Goal: Task Accomplishment & Management: Manage account settings

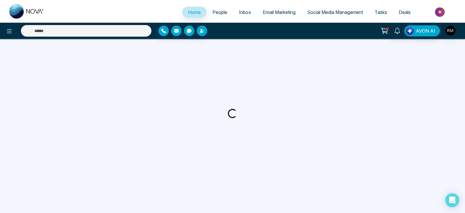
select select "*"
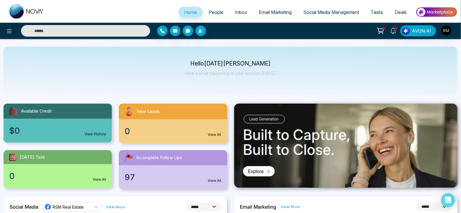
click at [325, 12] on span "Social Media Management" at bounding box center [331, 12] width 56 height 6
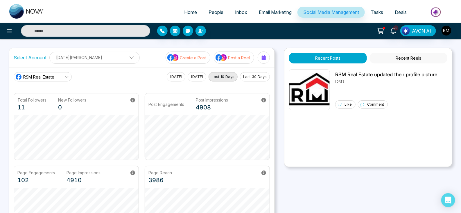
click at [75, 57] on p "[DATE][PERSON_NAME]" at bounding box center [94, 58] width 83 height 10
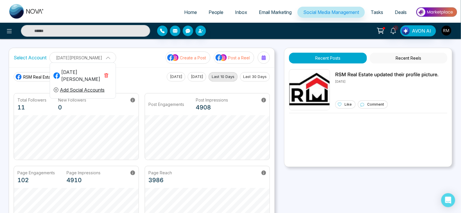
click at [75, 57] on p "[DATE][PERSON_NAME]" at bounding box center [82, 58] width 59 height 10
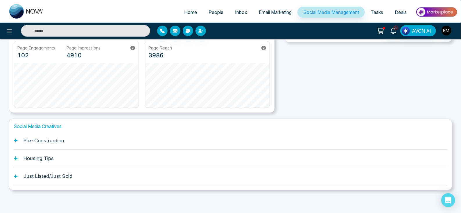
scroll to position [123, 0]
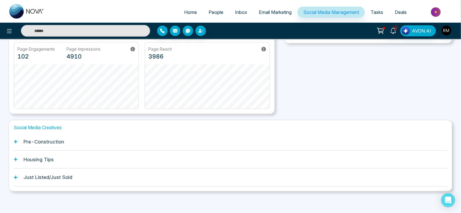
click at [14, 139] on icon at bounding box center [16, 141] width 4 height 4
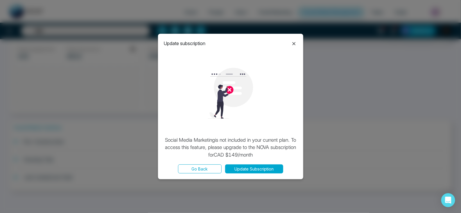
click at [295, 44] on icon at bounding box center [293, 43] width 7 height 7
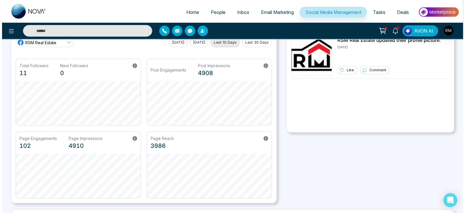
scroll to position [0, 0]
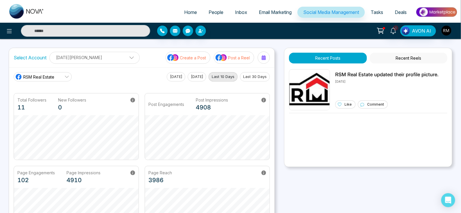
click at [383, 31] on icon at bounding box center [380, 31] width 8 height 8
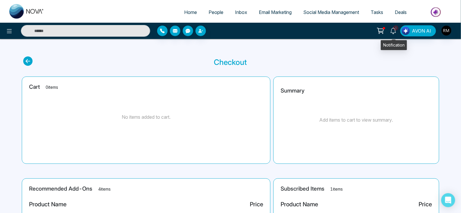
click at [392, 31] on icon at bounding box center [393, 31] width 6 height 6
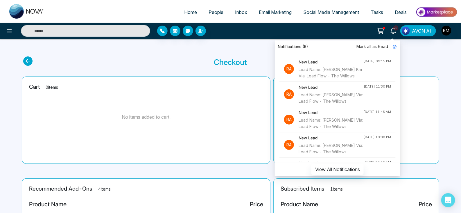
click at [380, 46] on span "Mark all as Read" at bounding box center [372, 46] width 32 height 6
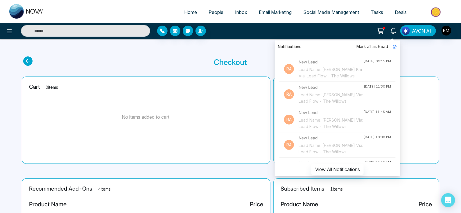
click at [383, 30] on icon at bounding box center [380, 31] width 8 height 8
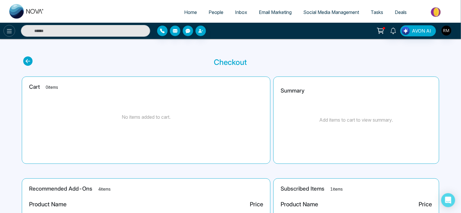
click at [7, 35] on button at bounding box center [9, 31] width 12 height 12
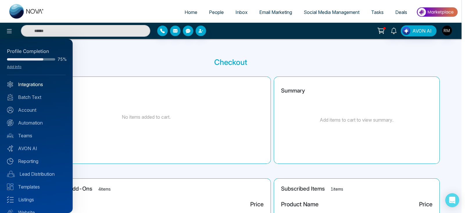
click at [35, 85] on link "Integrations" at bounding box center [36, 84] width 59 height 7
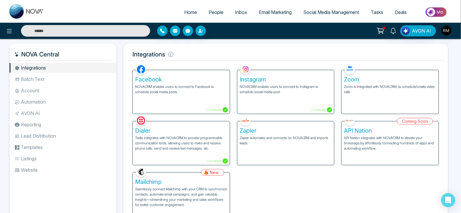
click at [180, 87] on p "NOVACRM enables users to connect to Facebook to schedule social media posts." at bounding box center [181, 89] width 92 height 10
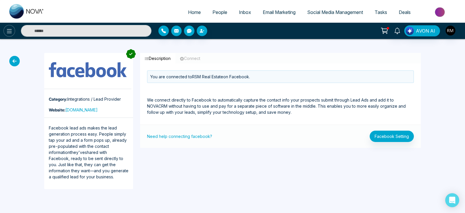
click at [8, 32] on icon at bounding box center [9, 31] width 7 height 7
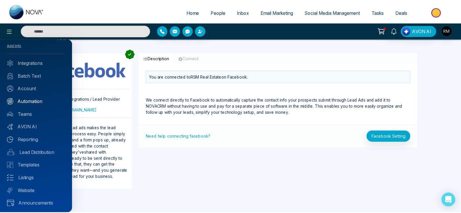
scroll to position [22, 0]
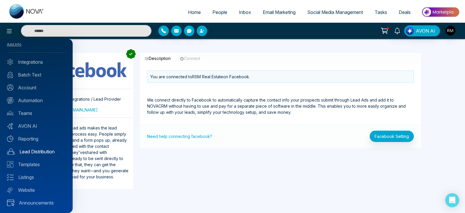
click at [42, 151] on link "Lead Distribution" at bounding box center [36, 151] width 59 height 7
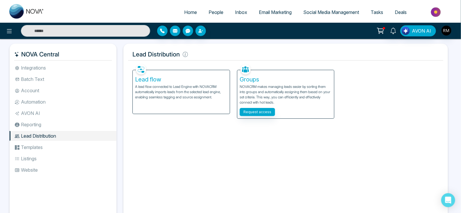
click at [216, 109] on div "Lead flow A lead flow connected to Lead Engine with NOVACRM automatically impor…" at bounding box center [181, 92] width 97 height 44
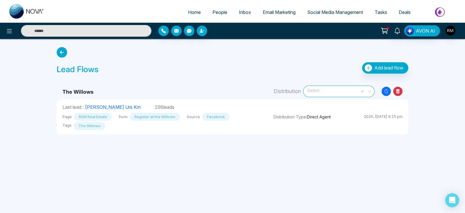
click at [330, 89] on span "Select" at bounding box center [338, 91] width 63 height 10
click at [385, 66] on span "Add lead flow" at bounding box center [388, 68] width 29 height 6
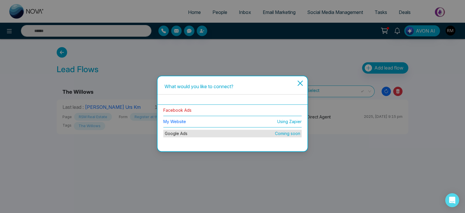
click at [179, 112] on link "Facebook Ads" at bounding box center [177, 109] width 28 height 5
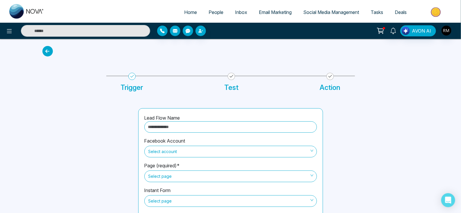
scroll to position [22, 0]
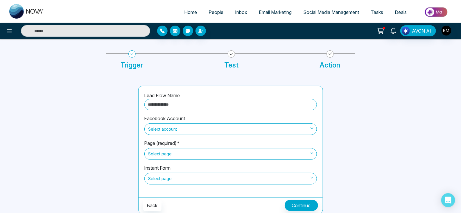
click at [181, 106] on input "text" at bounding box center [230, 104] width 172 height 11
click at [177, 132] on span "Select account" at bounding box center [230, 129] width 164 height 10
type input "**********"
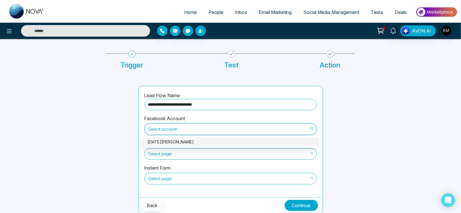
click at [163, 142] on div "[DATE][PERSON_NAME]" at bounding box center [229, 141] width 165 height 6
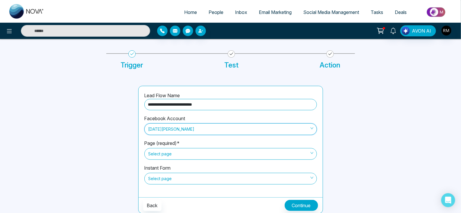
click at [165, 152] on span "Select page" at bounding box center [230, 154] width 164 height 10
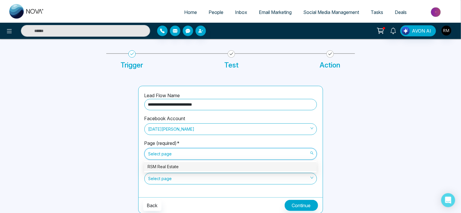
click at [166, 168] on div "RSM Real Estate" at bounding box center [229, 166] width 165 height 6
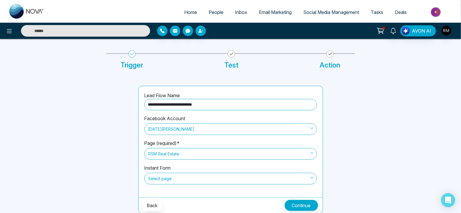
click at [167, 178] on span "Select page" at bounding box center [230, 178] width 164 height 10
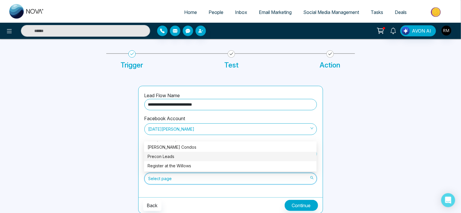
click at [164, 152] on div "Precon Leads" at bounding box center [230, 156] width 172 height 9
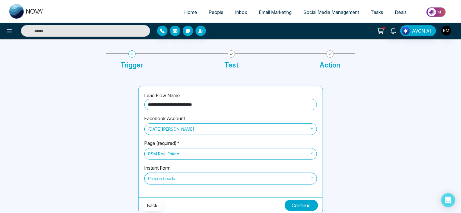
click at [287, 208] on button "Continue" at bounding box center [301, 204] width 33 height 11
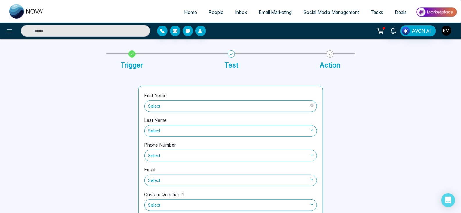
click at [224, 104] on span "Select" at bounding box center [230, 106] width 164 height 10
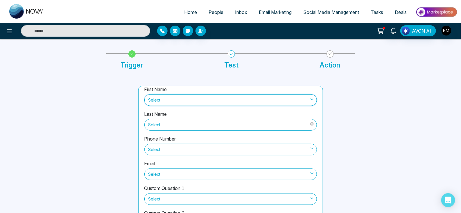
scroll to position [0, 0]
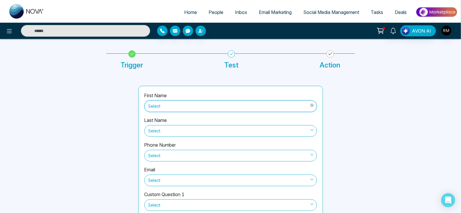
click at [193, 107] on span "Select" at bounding box center [230, 106] width 164 height 10
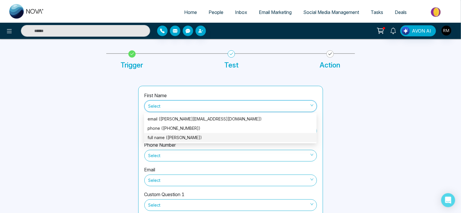
click at [188, 137] on div "full name ([PERSON_NAME])" at bounding box center [229, 137] width 165 height 6
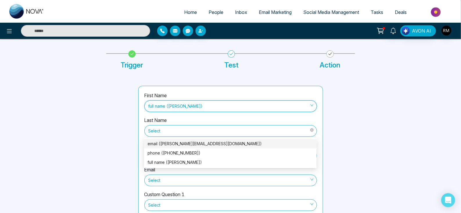
click at [166, 131] on span "Select" at bounding box center [230, 131] width 164 height 10
click at [173, 163] on div "full name ([PERSON_NAME])" at bounding box center [229, 162] width 165 height 6
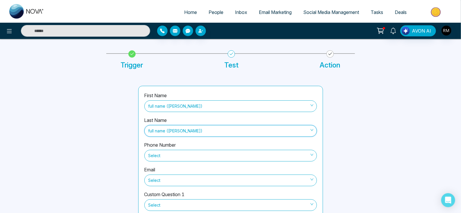
scroll to position [57, 0]
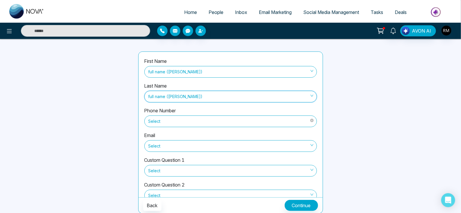
click at [193, 121] on span "Select" at bounding box center [230, 121] width 164 height 10
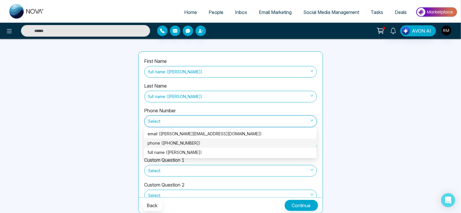
click at [179, 142] on div "phone ([PHONE_NUMBER])" at bounding box center [229, 143] width 165 height 6
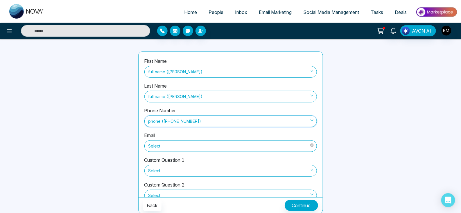
click at [161, 144] on span "Select" at bounding box center [230, 146] width 164 height 10
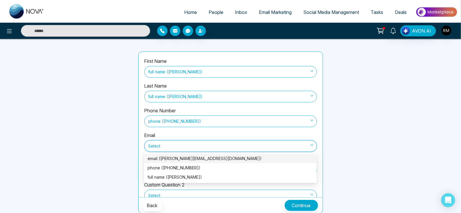
click at [163, 160] on div "email ([PERSON_NAME][EMAIL_ADDRESS][DOMAIN_NAME])" at bounding box center [229, 158] width 165 height 6
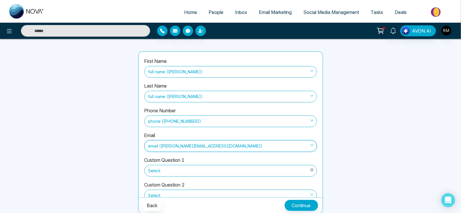
click at [166, 170] on span "Select" at bounding box center [230, 170] width 164 height 10
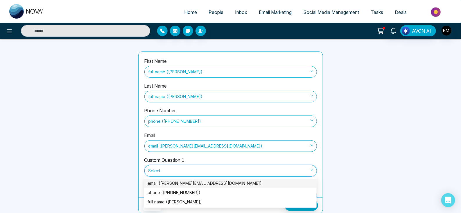
click at [137, 172] on div "First Name full name ([PERSON_NAME]) Last Name full name ([PERSON_NAME]) Phone …" at bounding box center [231, 132] width 192 height 162
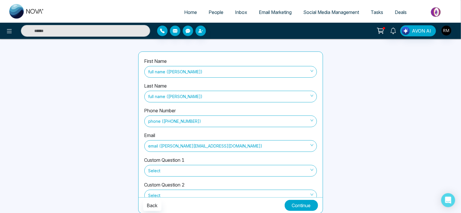
click at [296, 206] on button "Continue" at bounding box center [301, 204] width 33 height 11
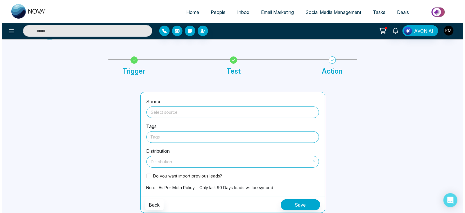
scroll to position [16, 0]
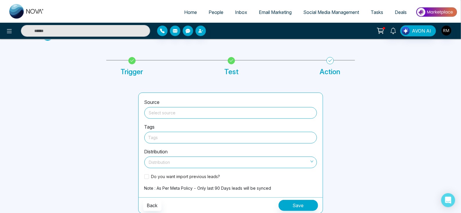
click at [171, 112] on input "search" at bounding box center [230, 111] width 165 height 9
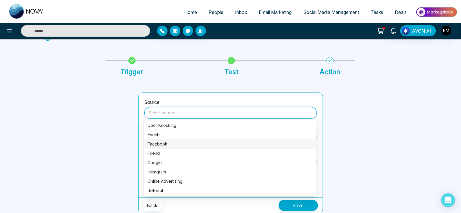
click at [161, 146] on div "Facebook" at bounding box center [229, 144] width 165 height 6
type input "********"
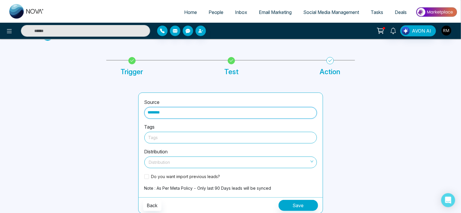
click at [186, 132] on div "Tags" at bounding box center [230, 138] width 172 height 12
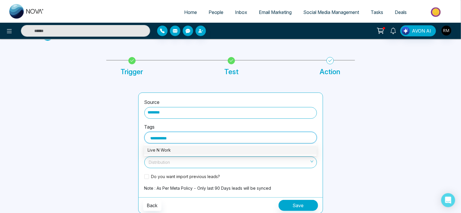
type input "**********"
click at [118, 148] on div at bounding box center [87, 152] width 96 height 121
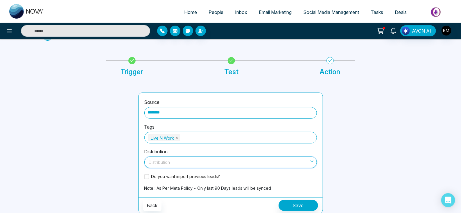
click at [176, 159] on input "search" at bounding box center [228, 160] width 161 height 9
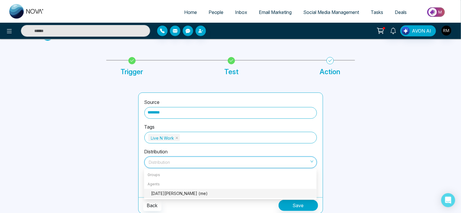
click at [170, 192] on div "[DATE][PERSON_NAME] (me)" at bounding box center [232, 193] width 162 height 6
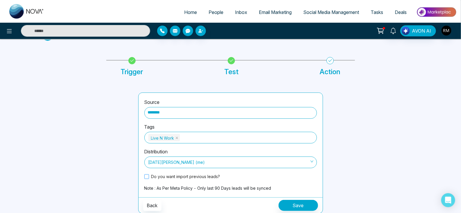
click at [195, 176] on span "Do you want import previous leads?" at bounding box center [185, 176] width 73 height 6
click at [302, 205] on button "Save" at bounding box center [297, 204] width 39 height 11
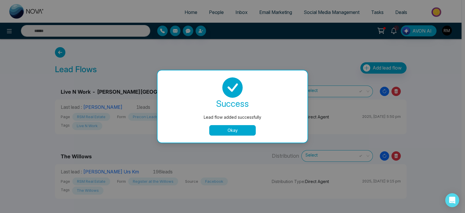
click at [241, 132] on button "Okay" at bounding box center [232, 130] width 46 height 10
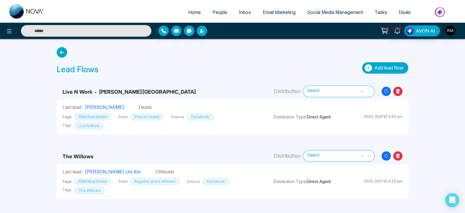
click at [379, 65] on span "Add lead flow" at bounding box center [388, 68] width 29 height 6
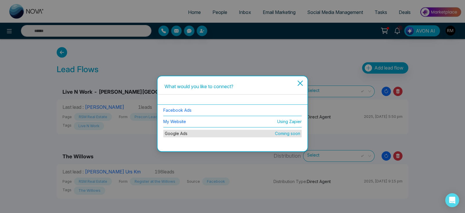
click at [180, 107] on li "Facebook Ads" at bounding box center [232, 110] width 138 height 11
click at [177, 109] on link "Facebook Ads" at bounding box center [177, 109] width 28 height 5
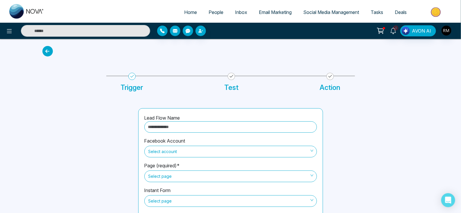
click at [183, 128] on input "text" at bounding box center [230, 126] width 172 height 11
type input "*"
click at [169, 150] on span "Select account" at bounding box center [230, 151] width 164 height 10
type input "**********"
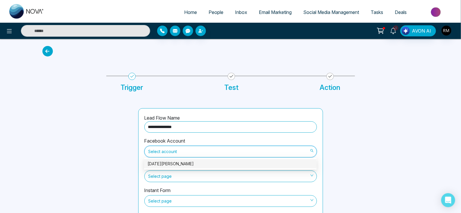
click at [164, 163] on div "[DATE][PERSON_NAME]" at bounding box center [229, 163] width 165 height 6
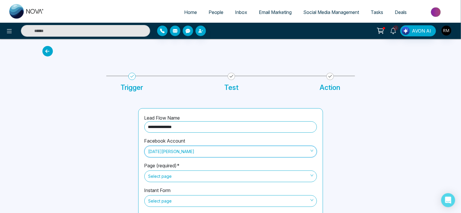
click at [161, 177] on span "Select page" at bounding box center [230, 176] width 164 height 10
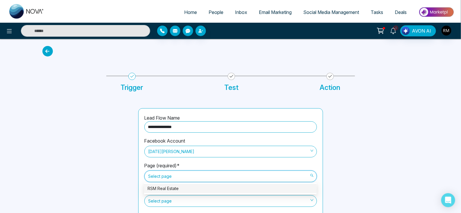
click at [162, 187] on div "RSM Real Estate" at bounding box center [229, 188] width 165 height 6
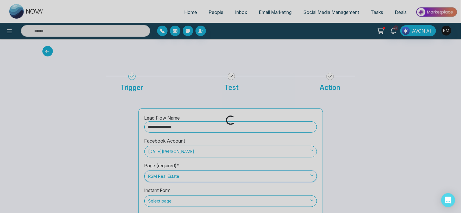
scroll to position [22, 0]
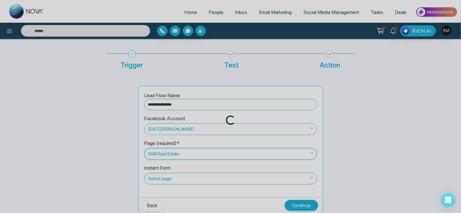
click at [166, 172] on div "Loading..." at bounding box center [230, 106] width 461 height 213
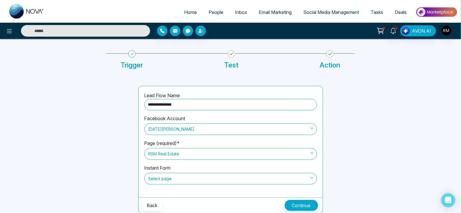
click at [159, 177] on span "Select page" at bounding box center [230, 178] width 164 height 10
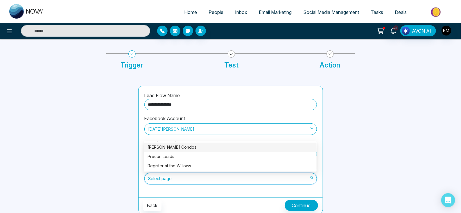
click at [152, 147] on div "[PERSON_NAME] Condos" at bounding box center [229, 147] width 165 height 6
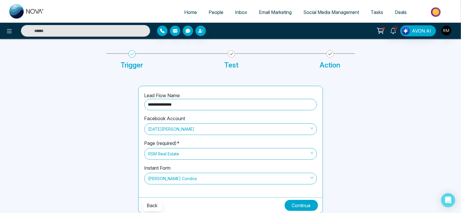
click at [304, 208] on button "Continue" at bounding box center [301, 204] width 33 height 11
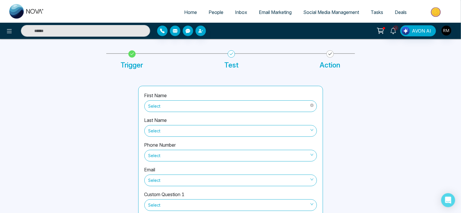
click at [192, 106] on span "Select" at bounding box center [230, 106] width 164 height 10
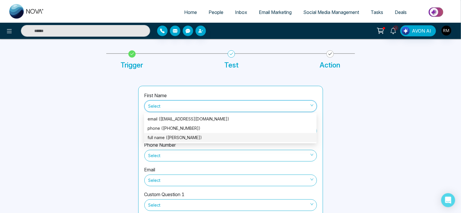
click at [168, 136] on div "full name ([PERSON_NAME])" at bounding box center [229, 137] width 165 height 6
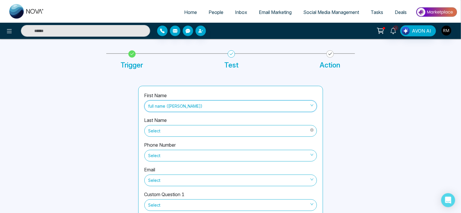
click at [232, 99] on div "First Name full name ([PERSON_NAME]) full name ([PERSON_NAME]) Last Name Select…" at bounding box center [230, 158] width 184 height 145
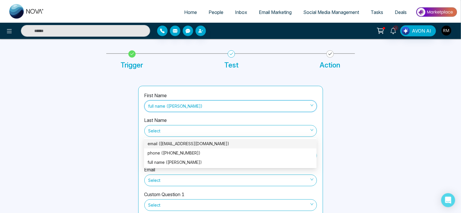
scroll to position [0, 0]
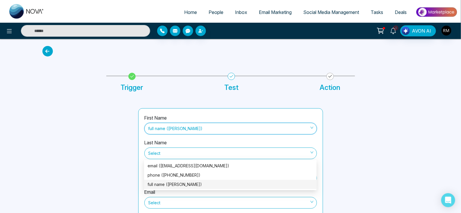
click at [163, 182] on div "full name ([PERSON_NAME])" at bounding box center [229, 184] width 165 height 6
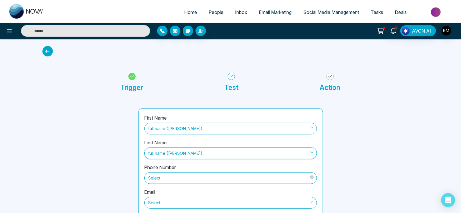
click at [159, 170] on div "Select" at bounding box center [230, 176] width 172 height 13
click at [157, 178] on span "Select" at bounding box center [230, 178] width 164 height 10
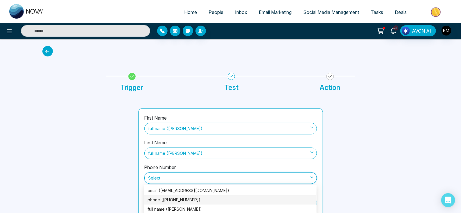
click at [160, 197] on div "phone ([PHONE_NUMBER])" at bounding box center [229, 199] width 165 height 6
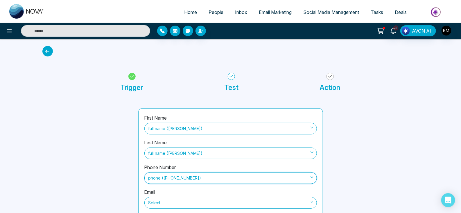
scroll to position [64, 0]
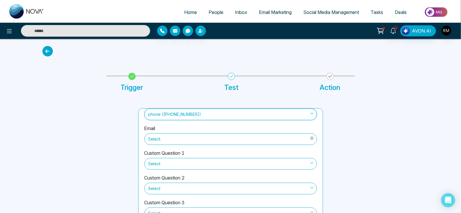
click at [165, 138] on span "Select" at bounding box center [230, 139] width 164 height 10
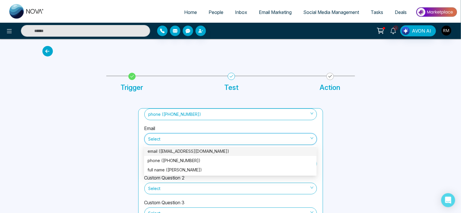
click at [165, 152] on div "email ([EMAIL_ADDRESS][DOMAIN_NAME])" at bounding box center [229, 151] width 165 height 6
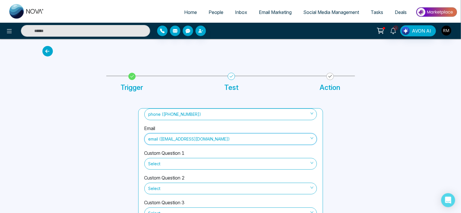
scroll to position [57, 0]
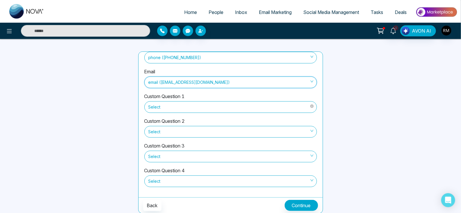
click at [195, 109] on span "Select" at bounding box center [230, 107] width 164 height 10
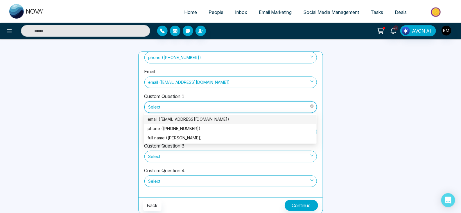
click at [195, 109] on span "Select" at bounding box center [230, 107] width 164 height 10
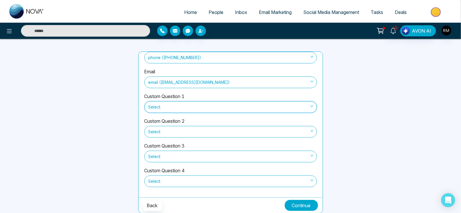
click at [300, 203] on button "Continue" at bounding box center [301, 204] width 33 height 11
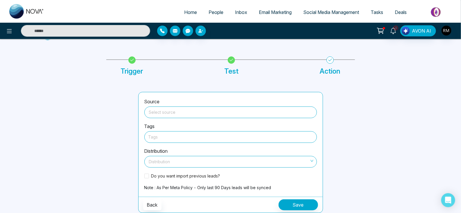
scroll to position [16, 0]
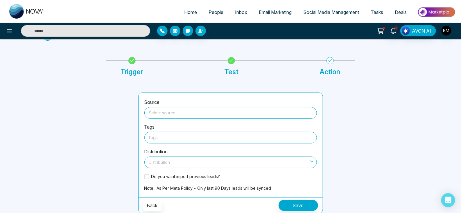
click at [221, 114] on input "search" at bounding box center [230, 111] width 165 height 9
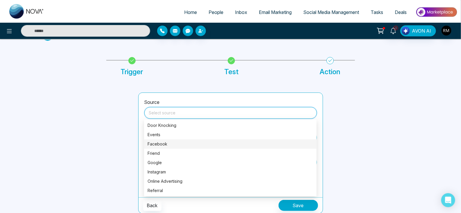
click at [150, 140] on div "Facebook" at bounding box center [230, 143] width 172 height 9
type input "********"
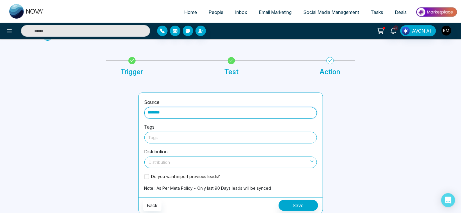
click at [167, 134] on div at bounding box center [230, 137] width 164 height 7
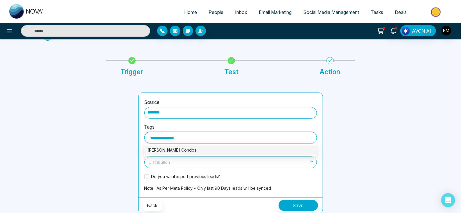
type input "**********"
click at [115, 144] on div at bounding box center [87, 152] width 96 height 121
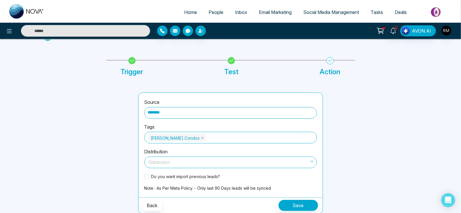
click at [160, 159] on input "search" at bounding box center [228, 160] width 161 height 9
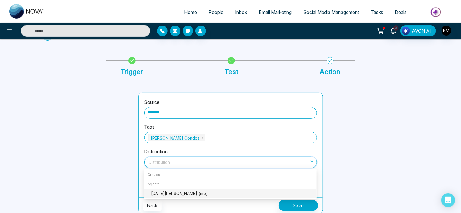
click at [159, 190] on div "[DATE][PERSON_NAME] (me)" at bounding box center [232, 193] width 162 height 6
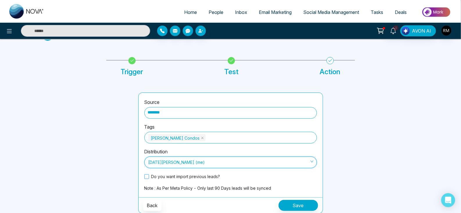
click at [146, 174] on span at bounding box center [146, 176] width 5 height 5
click at [308, 204] on button "Save" at bounding box center [297, 204] width 39 height 11
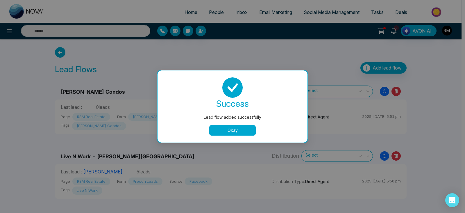
click at [237, 130] on button "Okay" at bounding box center [232, 130] width 46 height 10
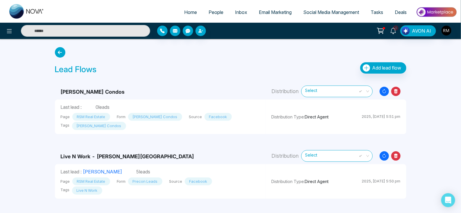
click at [214, 11] on span "People" at bounding box center [215, 12] width 15 height 6
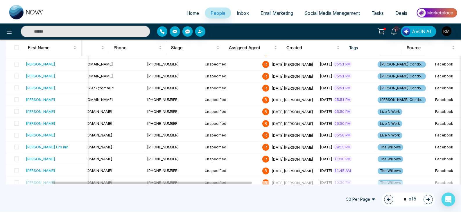
scroll to position [213, 0]
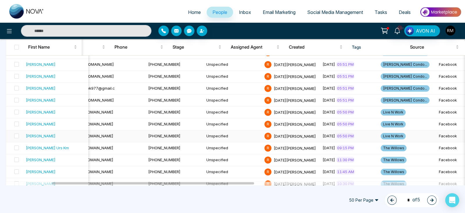
click at [204, 134] on td "Unspecified" at bounding box center [233, 136] width 58 height 12
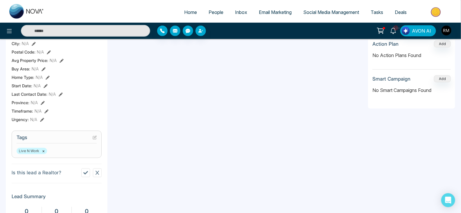
scroll to position [151, 0]
click at [85, 177] on button at bounding box center [85, 172] width 9 height 9
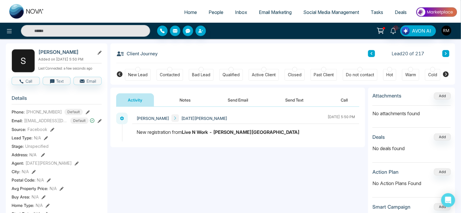
scroll to position [23, 0]
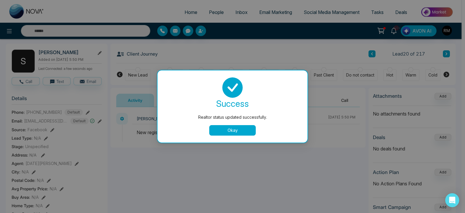
click at [218, 125] on button "Okay" at bounding box center [232, 130] width 46 height 10
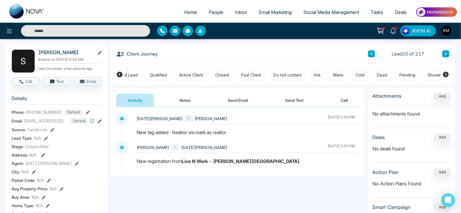
scroll to position [0, 72]
click at [338, 71] on div at bounding box center [338, 69] width 5 height 5
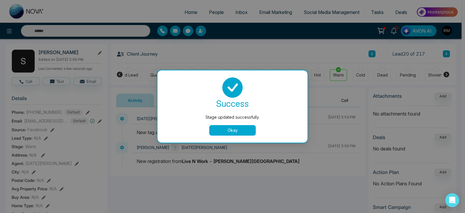
click at [223, 130] on button "Okay" at bounding box center [232, 130] width 46 height 10
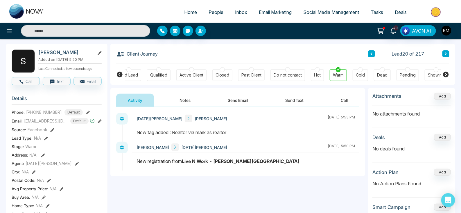
click at [192, 100] on button "Notes" at bounding box center [185, 99] width 34 height 13
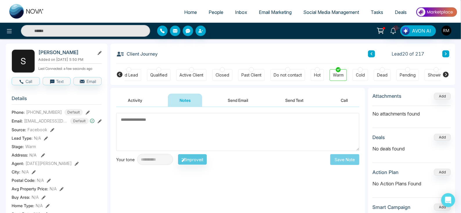
click at [150, 135] on textarea at bounding box center [237, 132] width 243 height 38
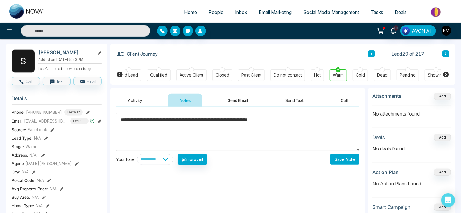
type textarea "**********"
click at [343, 162] on button "Save Note" at bounding box center [344, 159] width 29 height 11
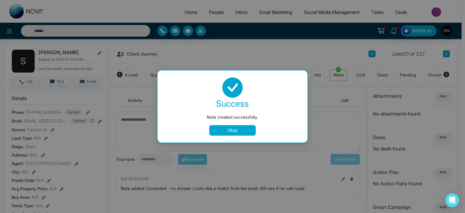
click at [236, 130] on button "Okay" at bounding box center [232, 130] width 46 height 10
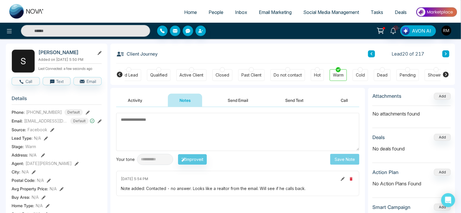
click at [375, 53] on button at bounding box center [371, 53] width 7 height 7
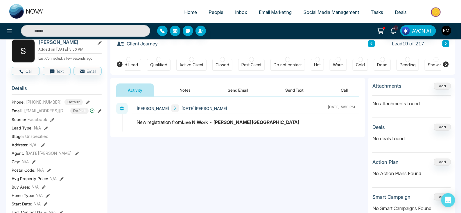
scroll to position [33, 0]
click at [185, 91] on button "Notes" at bounding box center [185, 89] width 34 height 13
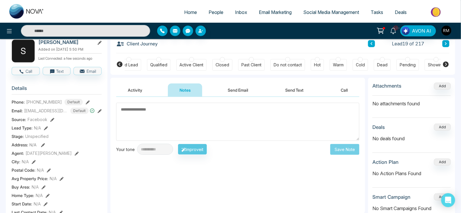
click at [202, 113] on textarea at bounding box center [237, 121] width 243 height 38
click at [361, 60] on div "Cold" at bounding box center [359, 65] width 15 height 12
click at [261, 105] on body "**********" at bounding box center [230, 73] width 461 height 213
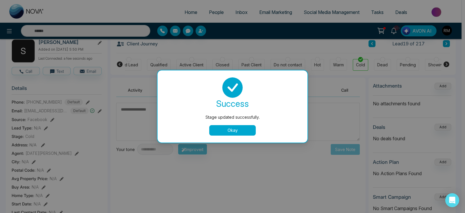
click at [243, 129] on button "Okay" at bounding box center [232, 130] width 46 height 10
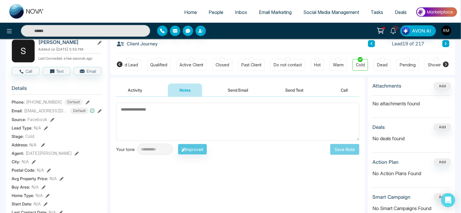
click at [190, 120] on textarea at bounding box center [237, 121] width 243 height 38
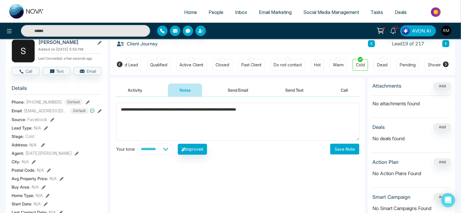
type textarea "**********"
click at [335, 149] on button "Save Note" at bounding box center [344, 148] width 29 height 11
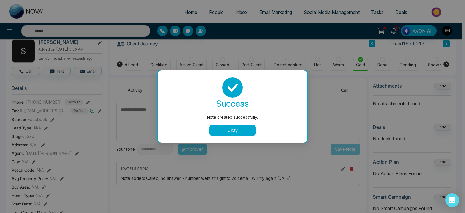
click at [236, 134] on button "Okay" at bounding box center [232, 130] width 46 height 10
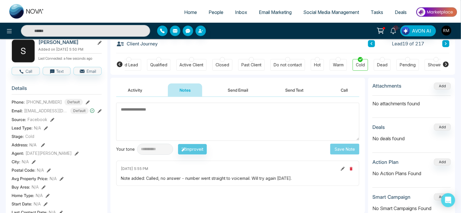
click at [372, 45] on button at bounding box center [371, 43] width 7 height 7
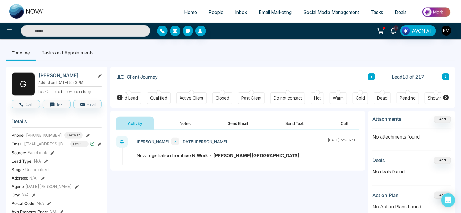
click at [185, 127] on button "Notes" at bounding box center [185, 122] width 34 height 13
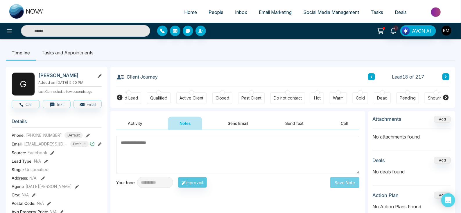
click at [146, 162] on textarea at bounding box center [237, 155] width 243 height 38
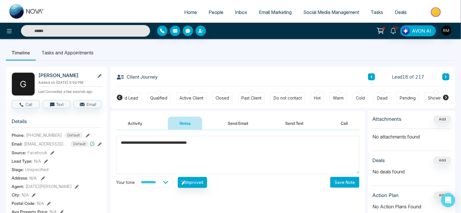
type textarea "**********"
click at [342, 183] on button "Save Note" at bounding box center [344, 182] width 29 height 11
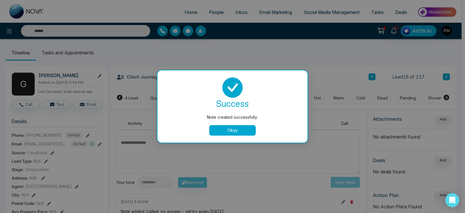
click at [236, 126] on button "Okay" at bounding box center [232, 130] width 46 height 10
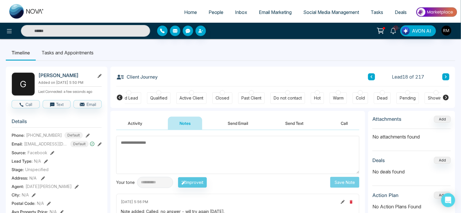
click at [336, 92] on div at bounding box center [338, 92] width 5 height 5
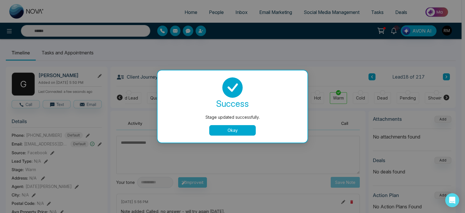
click at [233, 129] on button "Okay" at bounding box center [232, 130] width 46 height 10
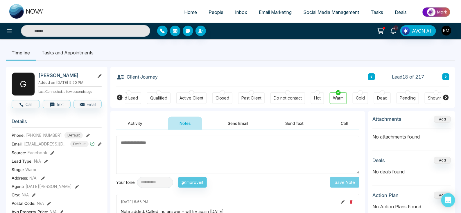
click at [215, 12] on span "People" at bounding box center [215, 12] width 15 height 6
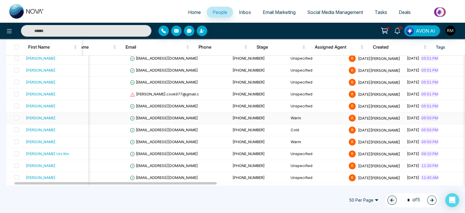
scroll to position [207, 0]
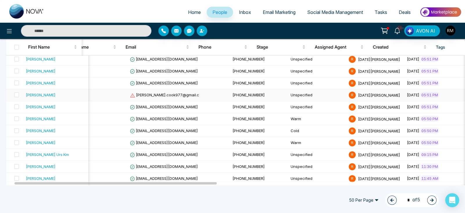
click at [159, 92] on span "[PERSON_NAME].cook977@gmail.c" at bounding box center [164, 94] width 69 height 5
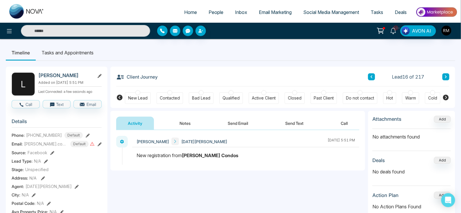
click at [97, 145] on div "Email: [PERSON_NAME].cook977@gmail.c Default" at bounding box center [57, 144] width 90 height 6
click at [100, 146] on icon at bounding box center [100, 144] width 4 height 4
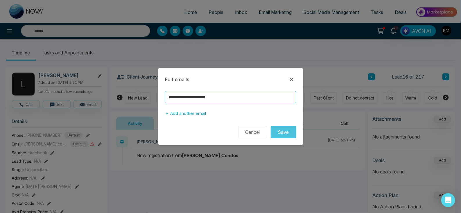
click at [229, 99] on input "**********" at bounding box center [230, 97] width 131 height 12
type input "**********"
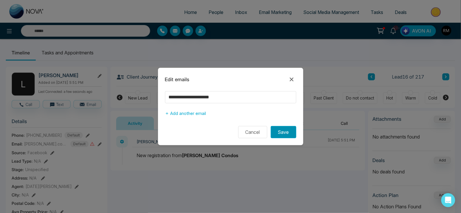
click at [283, 134] on button "Save" at bounding box center [284, 132] width 26 height 12
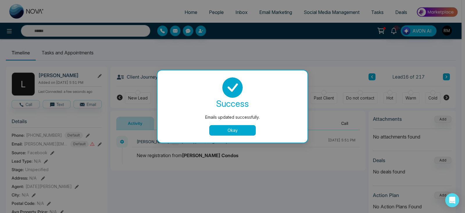
click at [238, 131] on button "Okay" at bounding box center [232, 130] width 46 height 10
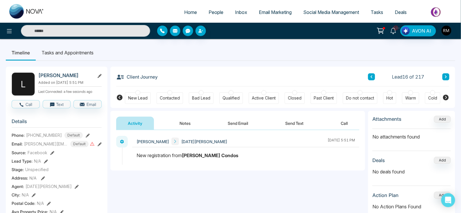
click at [216, 9] on span "People" at bounding box center [215, 12] width 15 height 6
